Goal: Navigation & Orientation: Find specific page/section

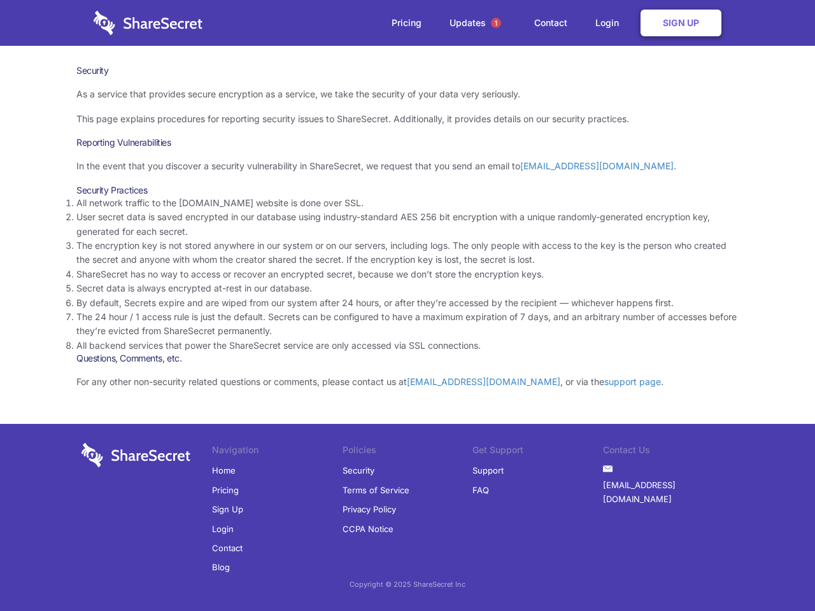
click at [407, 306] on li "By default, Secrets expire and are wiped from our system after 24 hours, or aft…" at bounding box center [407, 303] width 662 height 14
click at [496, 23] on span "1" at bounding box center [496, 23] width 10 height 10
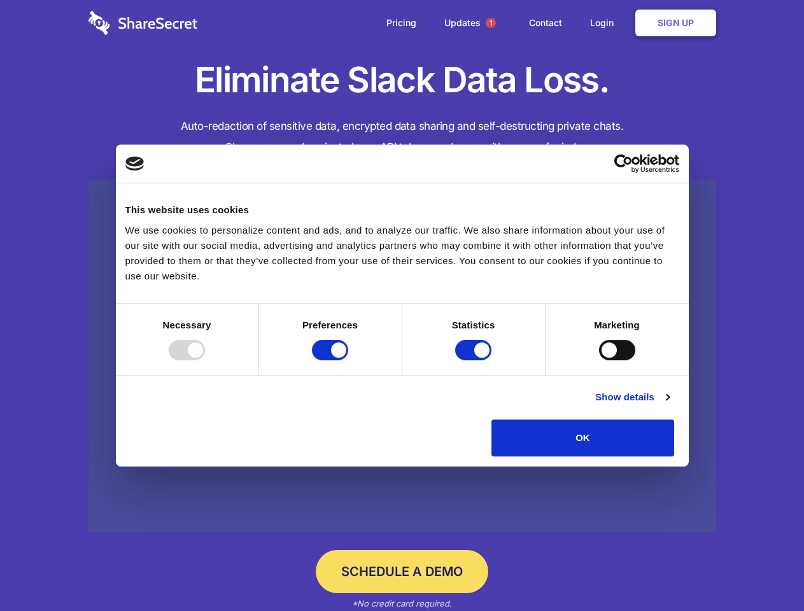
click at [205, 360] on div at bounding box center [187, 350] width 36 height 20
click at [348, 360] on input "Preferences" at bounding box center [330, 350] width 36 height 20
checkbox input "false"
click at [475, 360] on input "Statistics" at bounding box center [473, 350] width 36 height 20
checkbox input "false"
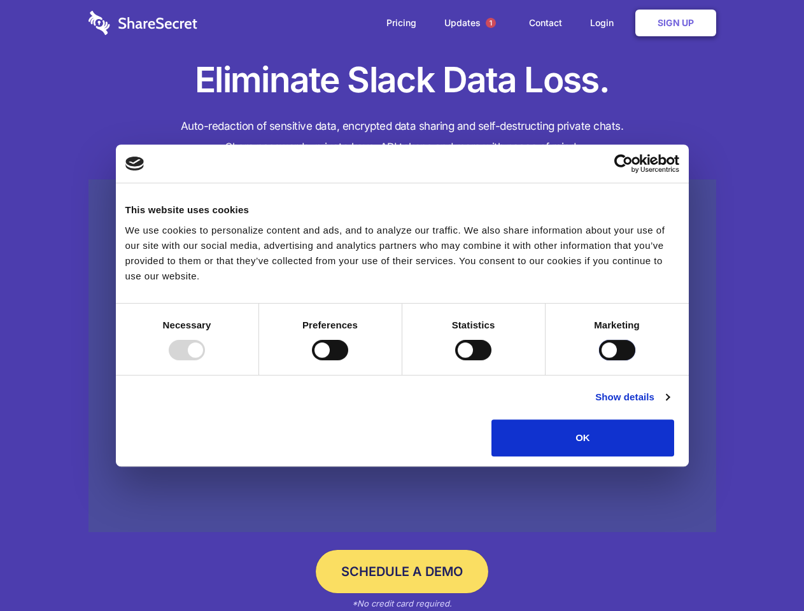
click at [599, 360] on input "Marketing" at bounding box center [617, 350] width 36 height 20
checkbox input "true"
click at [669, 405] on link "Show details" at bounding box center [632, 397] width 74 height 15
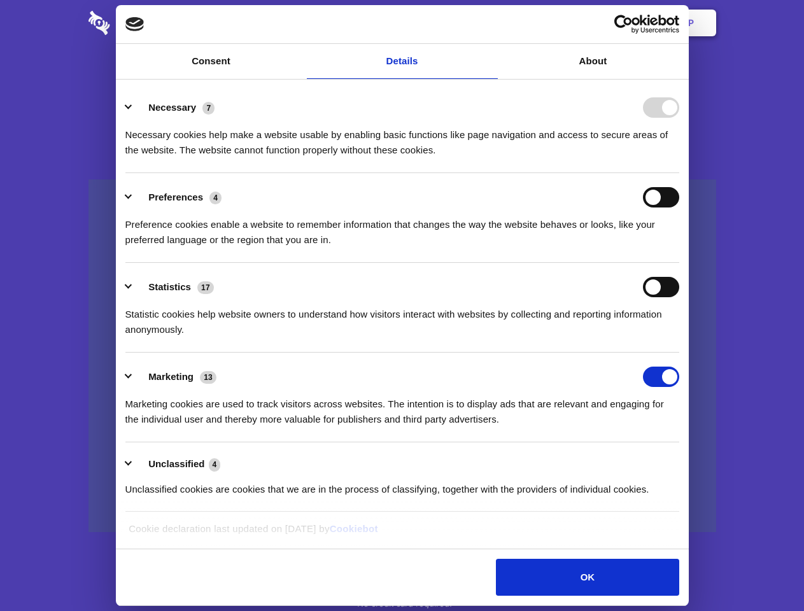
click at [679, 173] on li "Necessary 7 Necessary cookies help make a website usable by enabling basic func…" at bounding box center [402, 128] width 554 height 90
click at [490, 23] on span "1" at bounding box center [491, 23] width 10 height 10
